Goal: Task Accomplishment & Management: Manage account settings

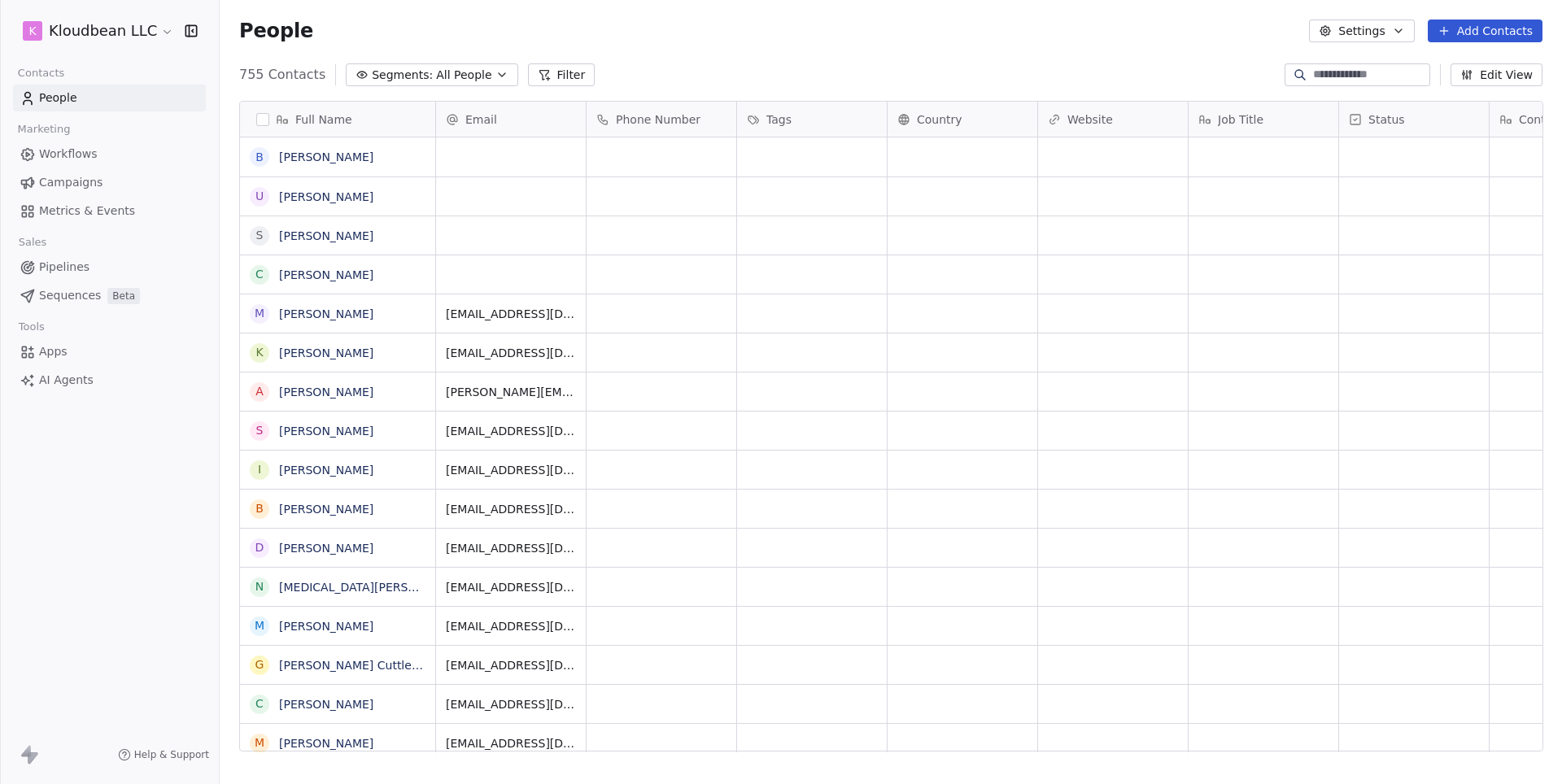
scroll to position [1, 1]
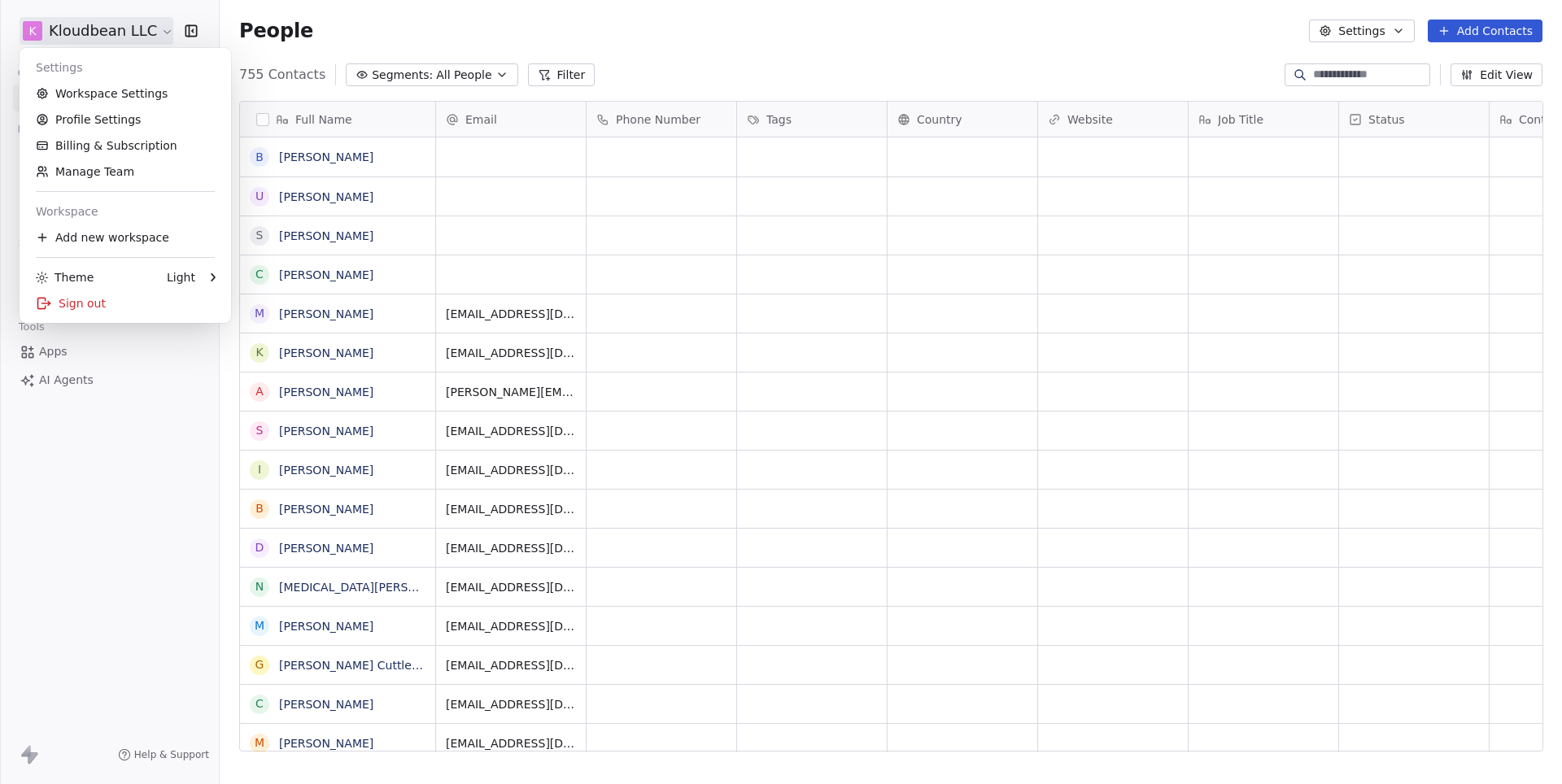
click at [115, 42] on html "k Kloudbean LLC Contacts People Marketing Workflows Campaigns Metrics & Events …" at bounding box center [781, 392] width 1562 height 784
click at [108, 96] on link "Workspace Settings" at bounding box center [125, 93] width 199 height 26
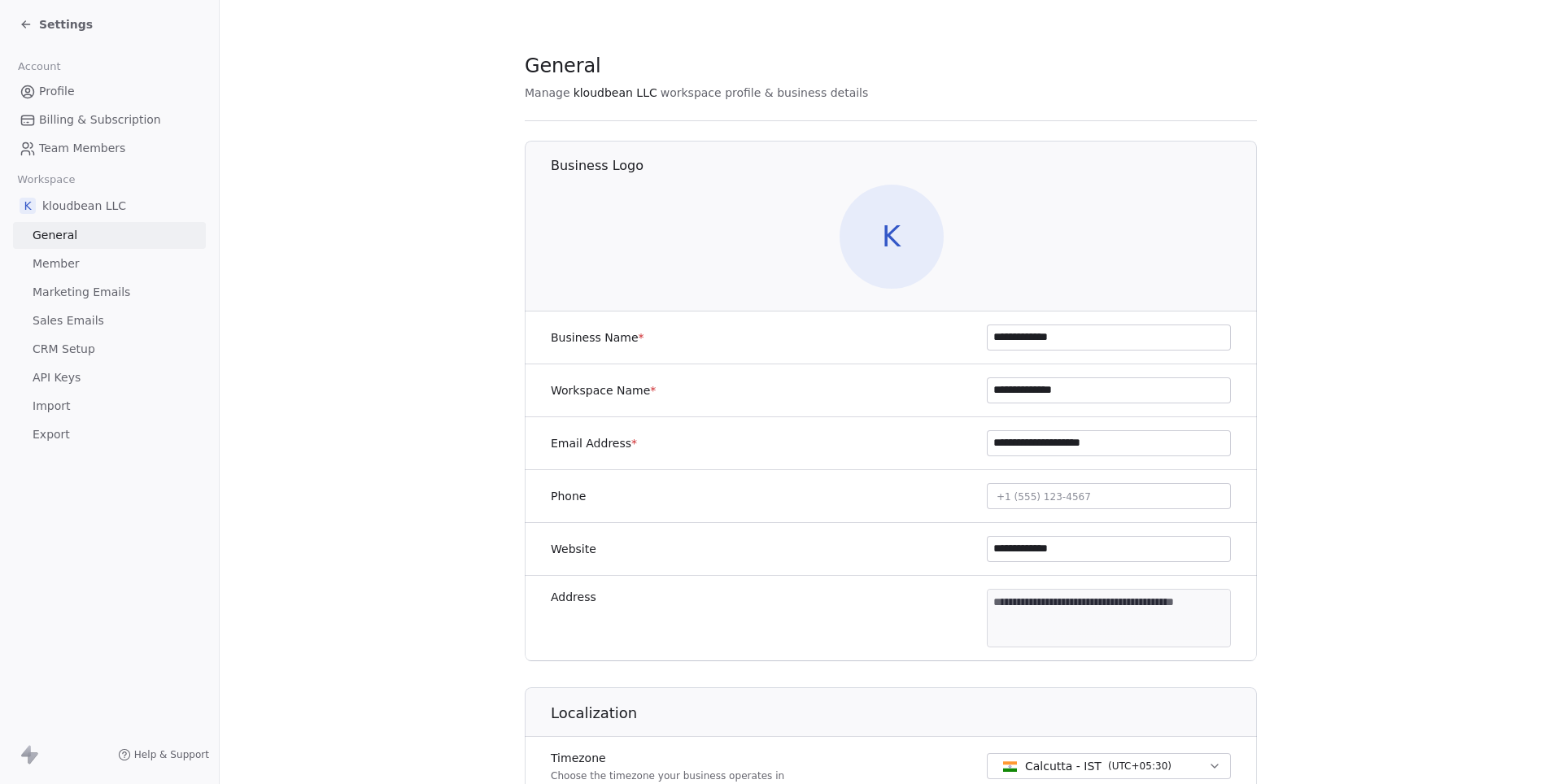
click at [91, 285] on span "Marketing Emails" at bounding box center [81, 292] width 98 height 17
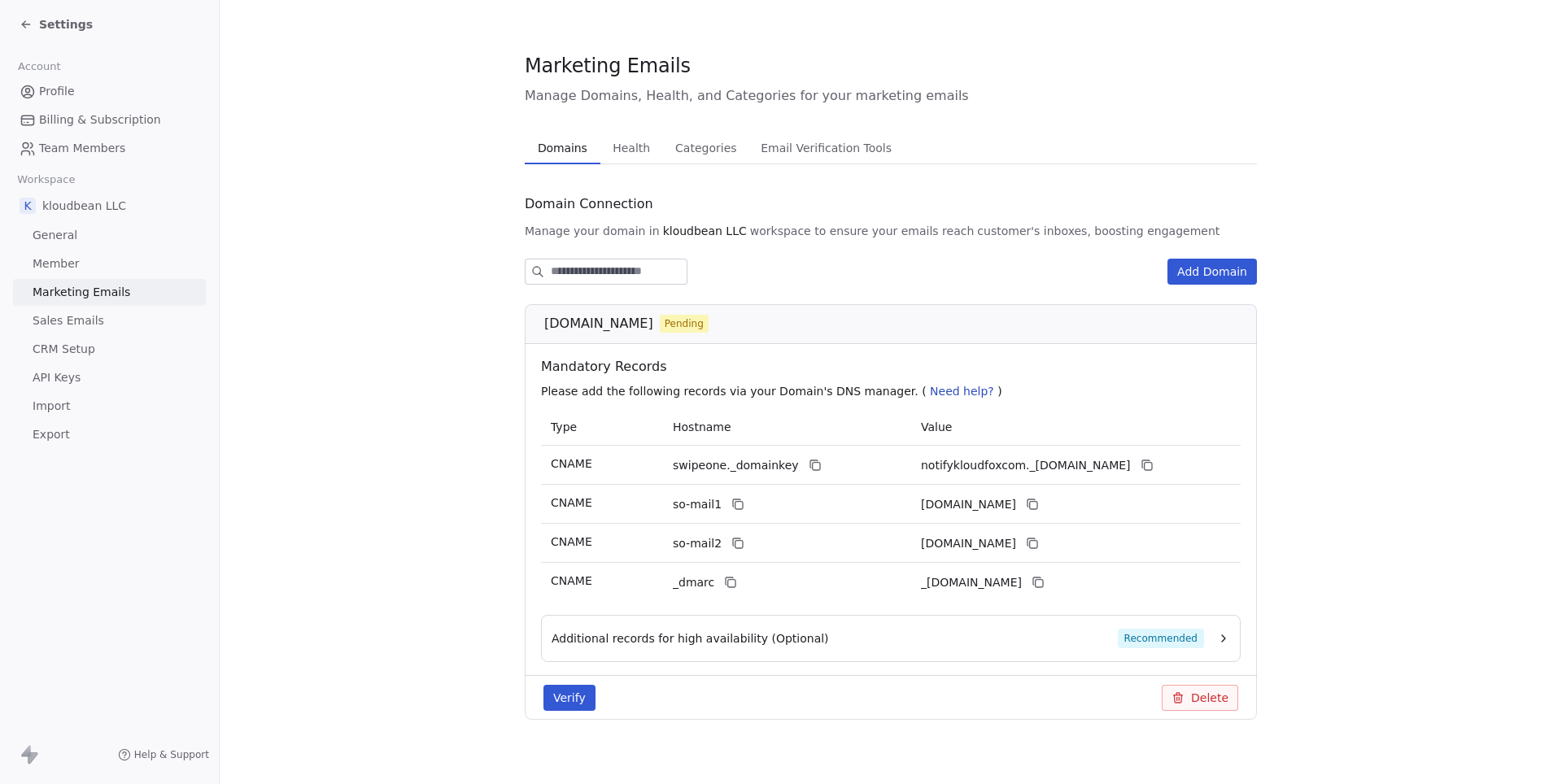
click at [577, 706] on button "Verify" at bounding box center [569, 698] width 52 height 26
click at [809, 462] on icon at bounding box center [816, 465] width 13 height 13
click at [1157, 463] on button at bounding box center [1147, 465] width 20 height 20
click at [653, 326] on span "[DOMAIN_NAME]" at bounding box center [598, 324] width 109 height 20
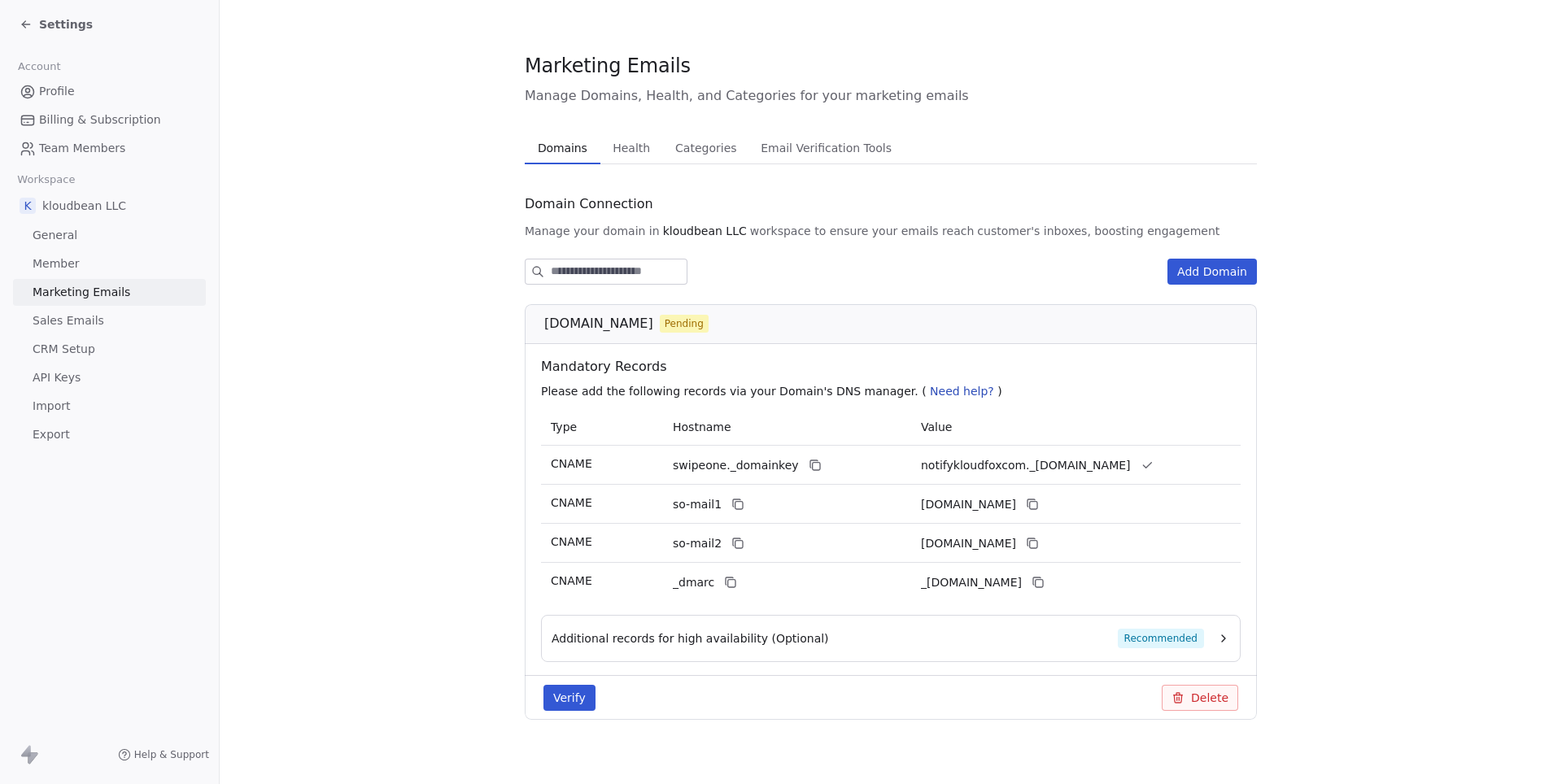
click at [653, 326] on span "[DOMAIN_NAME]" at bounding box center [598, 324] width 109 height 20
copy span "[DOMAIN_NAME]"
